Goal: Find specific page/section: Find specific page/section

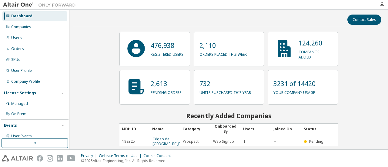
click at [25, 28] on div "Companies" at bounding box center [21, 27] width 20 height 5
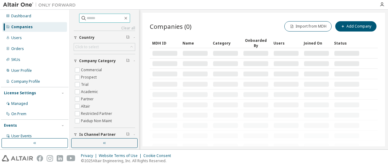
click at [101, 17] on input "text" at bounding box center [105, 18] width 36 height 6
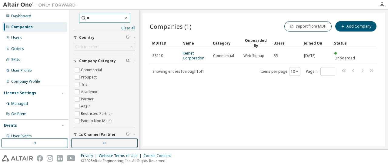
click at [87, 18] on input "**" at bounding box center [105, 18] width 36 height 6
drag, startPoint x: 94, startPoint y: 18, endPoint x: 65, endPoint y: 19, distance: 29.1
click at [65, 19] on div "Dashboard Companies Users Orders SKUs User Profile Company Profile License Sett…" at bounding box center [194, 80] width 388 height 140
type input "**********"
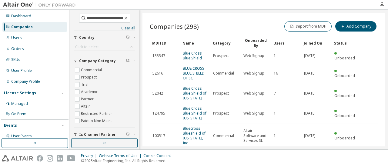
click at [192, 68] on link "BLUE CROSS BLUE SHIELD OF SC" at bounding box center [194, 73] width 22 height 15
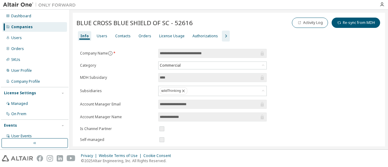
click at [98, 36] on div "Users" at bounding box center [102, 36] width 11 height 5
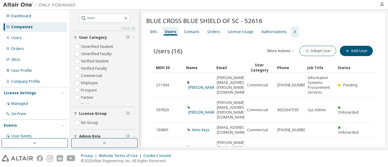
click at [214, 37] on div "Orders" at bounding box center [214, 32] width 18 height 10
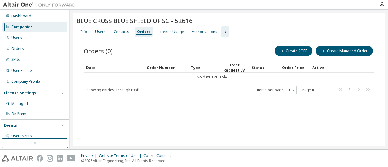
click at [173, 34] on div "License Usage" at bounding box center [171, 32] width 30 height 10
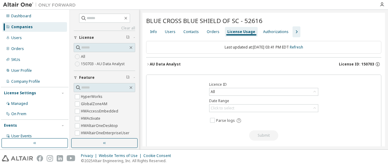
click at [263, 34] on div "Authorizations" at bounding box center [275, 31] width 25 height 5
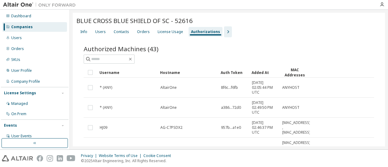
click at [169, 32] on div "License Usage" at bounding box center [170, 31] width 25 height 5
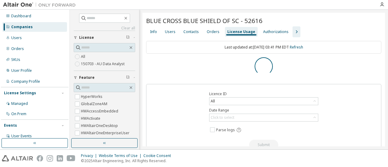
click at [191, 34] on div "Contacts" at bounding box center [190, 31] width 15 height 5
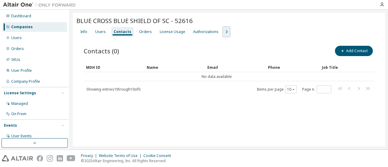
click at [223, 31] on icon "button" at bounding box center [226, 31] width 7 height 7
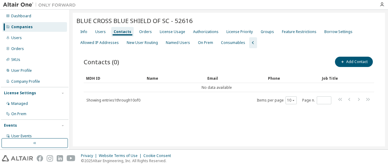
click at [186, 42] on div "Named Users" at bounding box center [178, 42] width 24 height 5
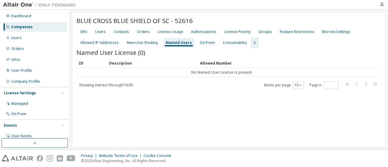
drag, startPoint x: 149, startPoint y: 44, endPoint x: 144, endPoint y: 44, distance: 4.5
click at [149, 44] on div "New User Routing" at bounding box center [142, 42] width 31 height 5
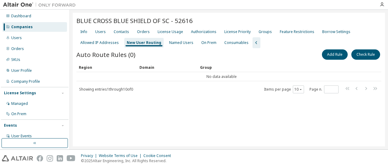
click at [109, 43] on div "Allowed IP Addresses" at bounding box center [99, 42] width 38 height 5
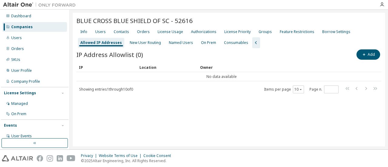
drag, startPoint x: 327, startPoint y: 31, endPoint x: 309, endPoint y: 32, distance: 17.9
click at [322, 31] on div "Borrow Settings" at bounding box center [336, 31] width 28 height 5
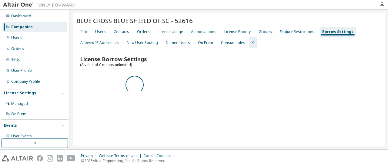
drag, startPoint x: 282, startPoint y: 33, endPoint x: 256, endPoint y: 33, distance: 26.1
click at [280, 33] on div "Feature Restrictions" at bounding box center [297, 31] width 35 height 5
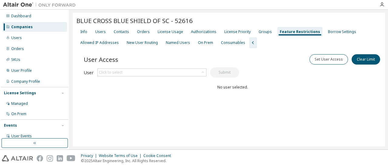
drag, startPoint x: 244, startPoint y: 33, endPoint x: 224, endPoint y: 33, distance: 20.6
click at [244, 33] on div "License Priority" at bounding box center [237, 31] width 26 height 5
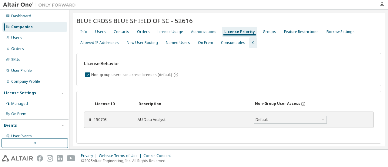
click at [193, 31] on div "Authorizations" at bounding box center [203, 31] width 25 height 5
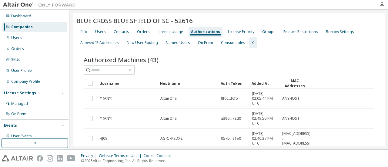
click at [163, 32] on div "License Usage" at bounding box center [170, 31] width 25 height 5
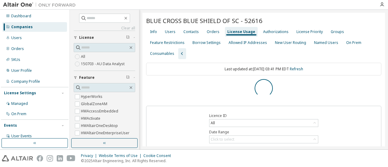
click at [34, 17] on div "Dashboard" at bounding box center [34, 16] width 65 height 10
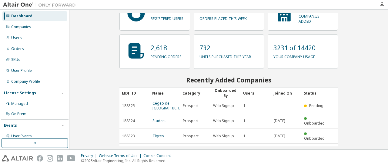
scroll to position [83, 0]
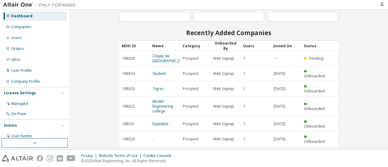
click at [48, 28] on div "Companies" at bounding box center [34, 27] width 65 height 10
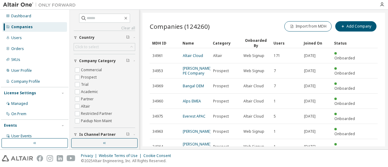
click at [262, 19] on div "Companies (124260) Import from MDH Add Company Clear Load Save Save As Field Op…" at bounding box center [263, 80] width 243 height 134
